Goal: Book appointment/travel/reservation

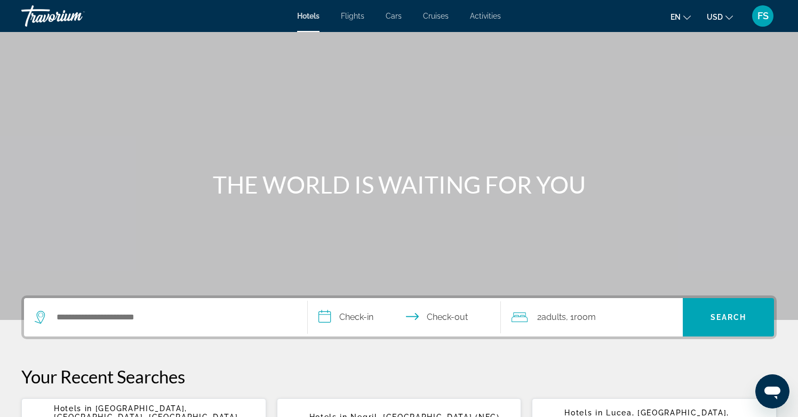
click at [482, 19] on span "Activities" at bounding box center [485, 16] width 31 height 9
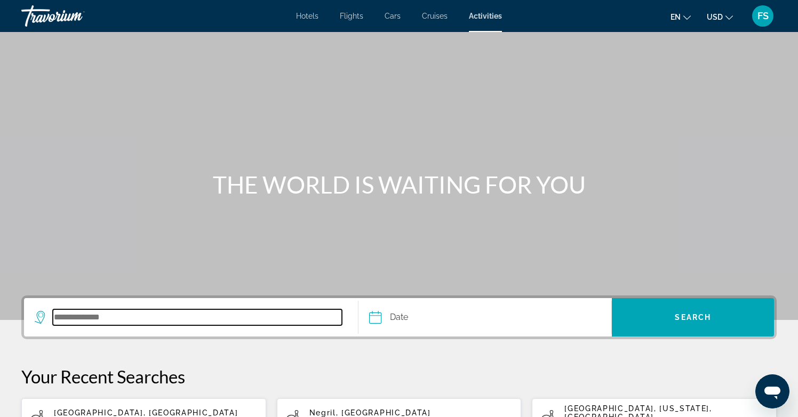
click at [165, 319] on input "Search destination" at bounding box center [197, 317] width 289 height 16
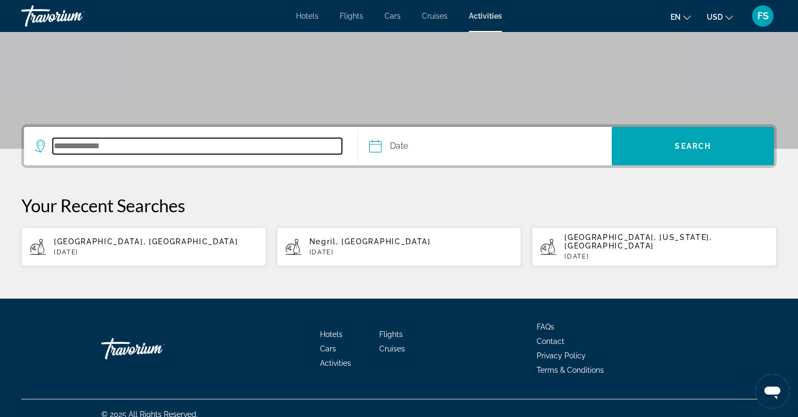
scroll to position [175, 0]
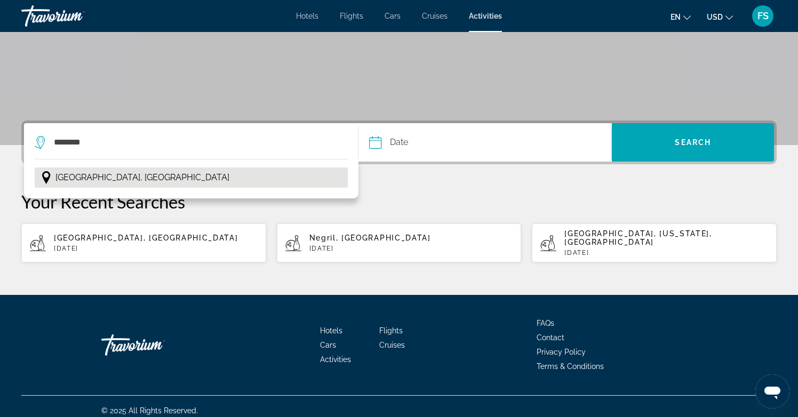
click at [107, 179] on span "[GEOGRAPHIC_DATA], [GEOGRAPHIC_DATA]" at bounding box center [142, 177] width 174 height 15
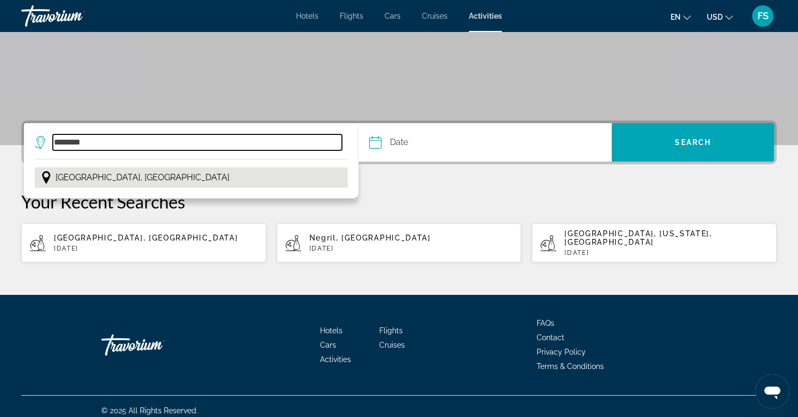
type input "**********"
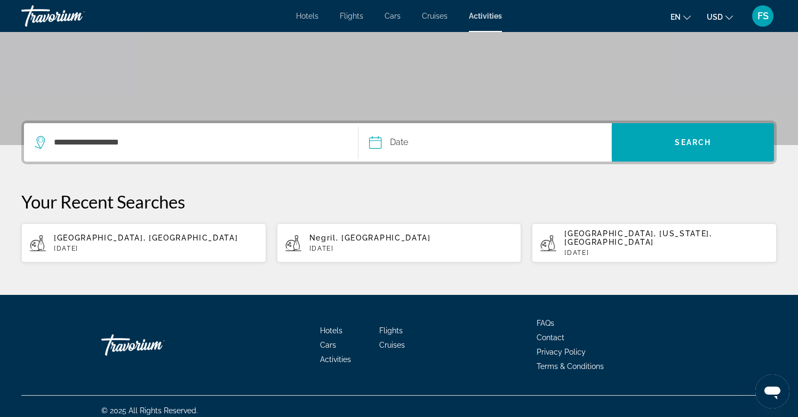
click at [399, 145] on input "Date" at bounding box center [429, 144] width 125 height 42
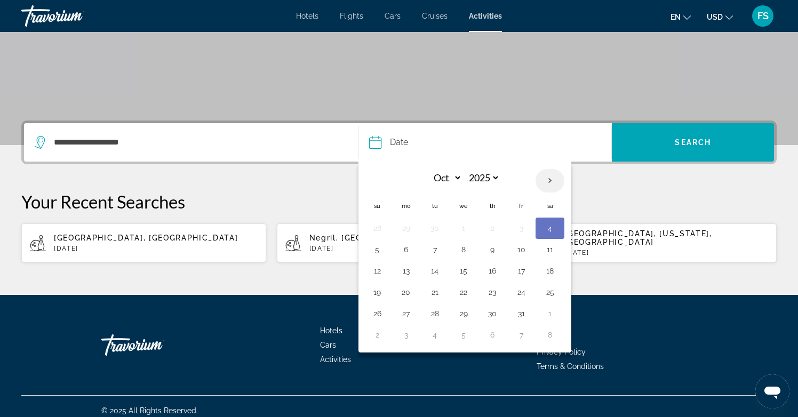
click at [549, 179] on th "Next month" at bounding box center [550, 180] width 29 height 23
click at [549, 180] on th "Next month" at bounding box center [550, 180] width 29 height 23
click at [375, 180] on th "Previous month" at bounding box center [377, 180] width 29 height 23
select select "**"
click at [523, 316] on button "28" at bounding box center [521, 313] width 17 height 15
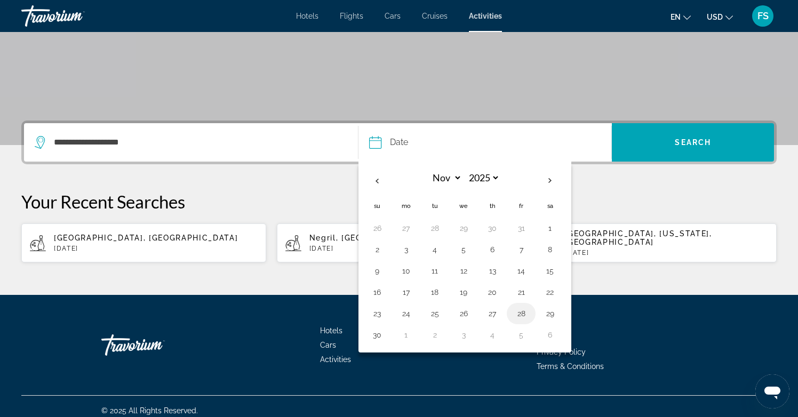
type input "**********"
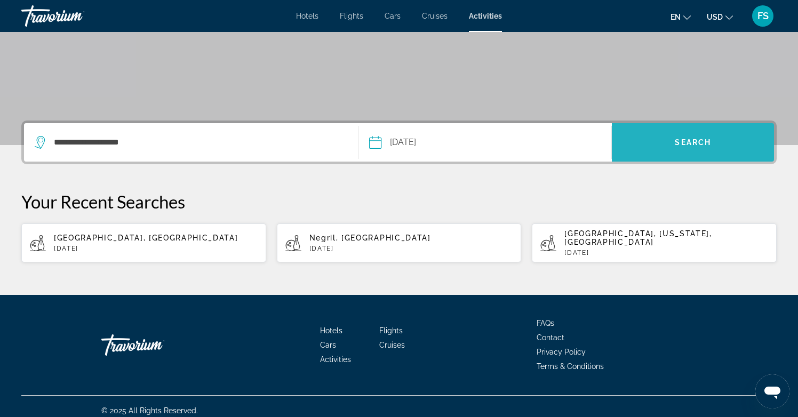
click at [681, 144] on span "Search" at bounding box center [693, 142] width 36 height 9
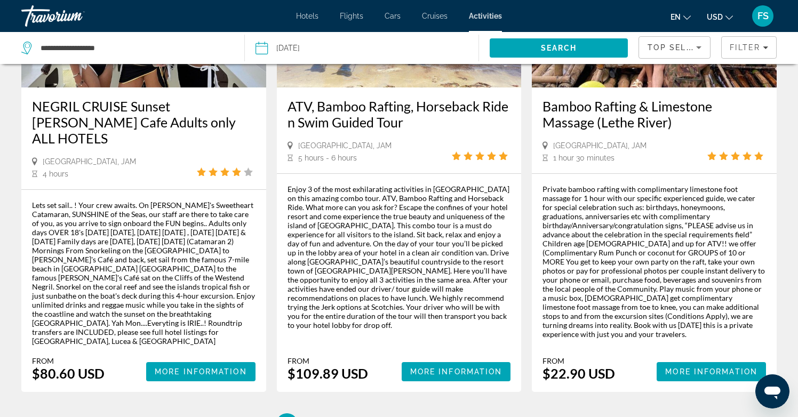
scroll to position [1624, 0]
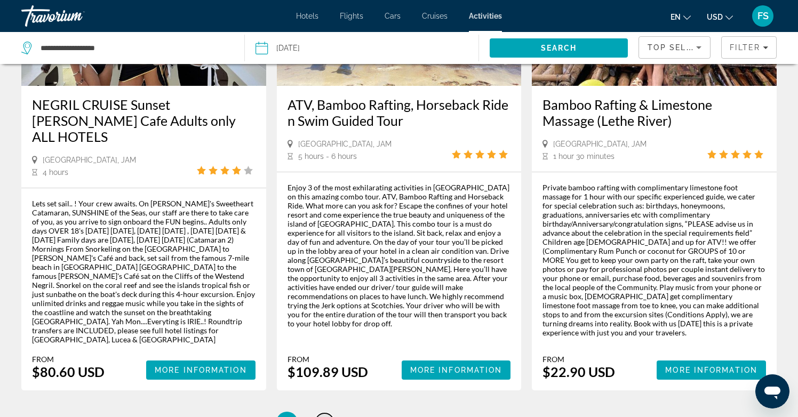
click at [324, 417] on span "2" at bounding box center [324, 423] width 5 height 12
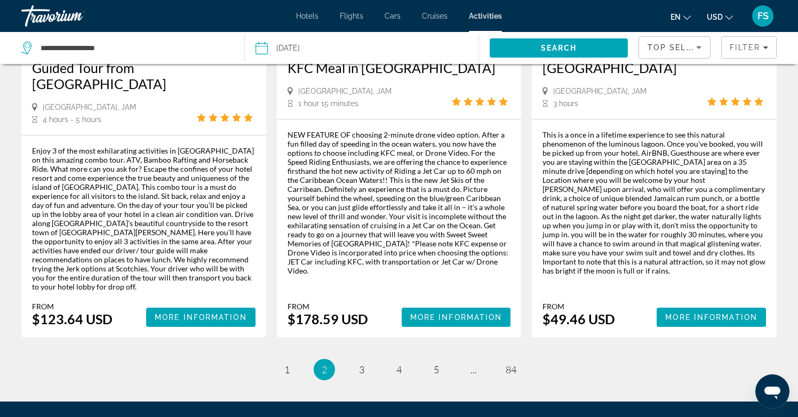
scroll to position [1715, 0]
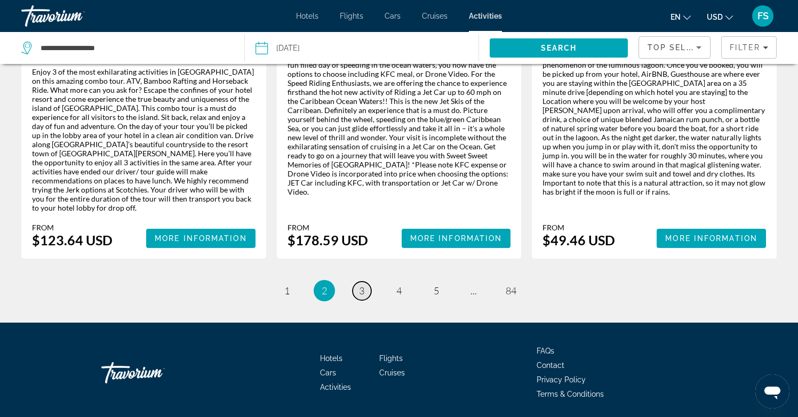
click at [363, 285] on span "3" at bounding box center [361, 291] width 5 height 12
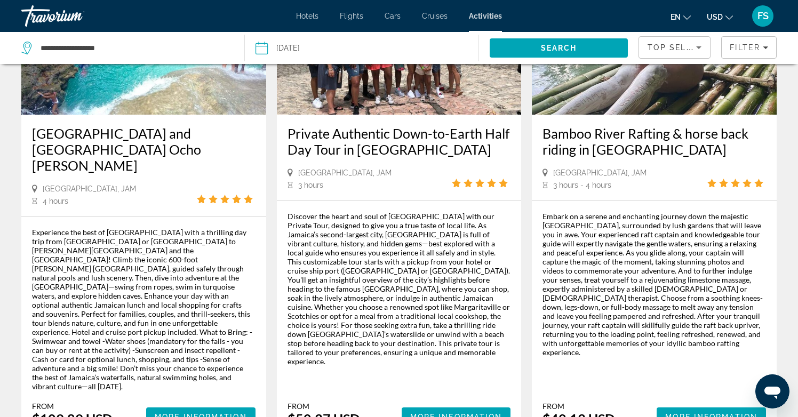
scroll to position [1717, 0]
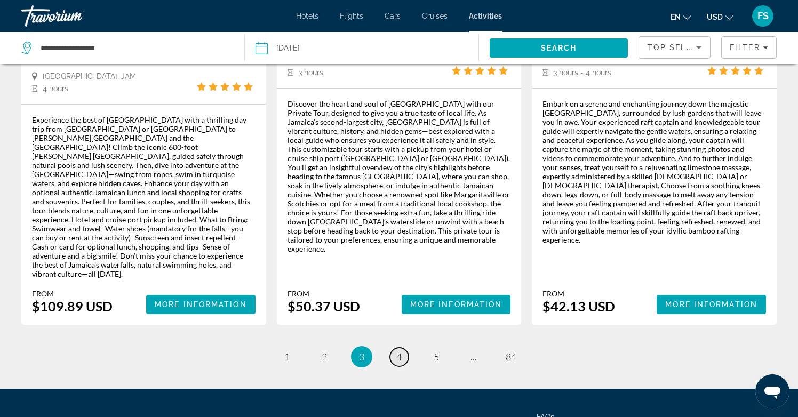
click at [399, 351] on span "4" at bounding box center [398, 357] width 5 height 12
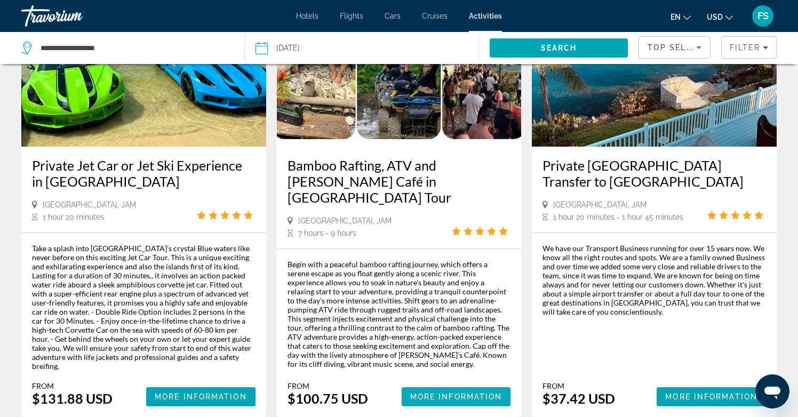
scroll to position [1608, 0]
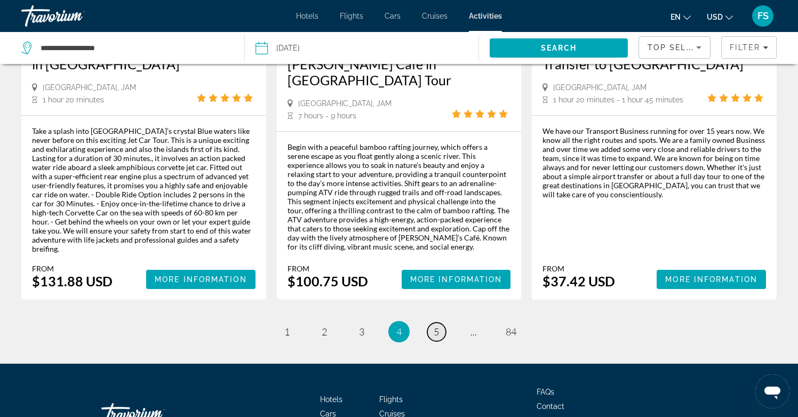
click at [429, 323] on link "page 5" at bounding box center [436, 332] width 19 height 19
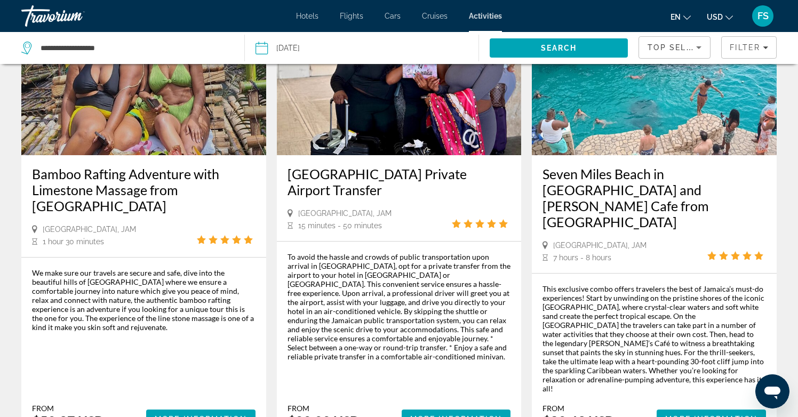
scroll to position [1663, 0]
